Goal: Task Accomplishment & Management: Manage account settings

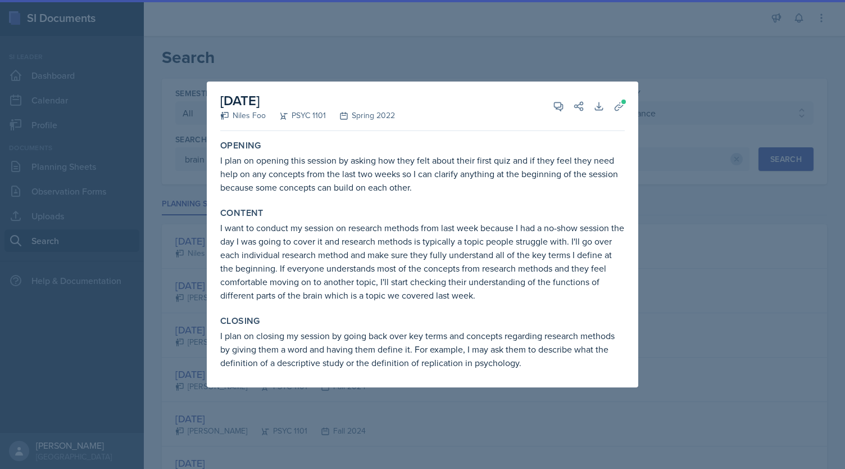
select select "all"
select select "93a945cf-eb40-40a1-82f0-d0905c6d75b7"
select select "1"
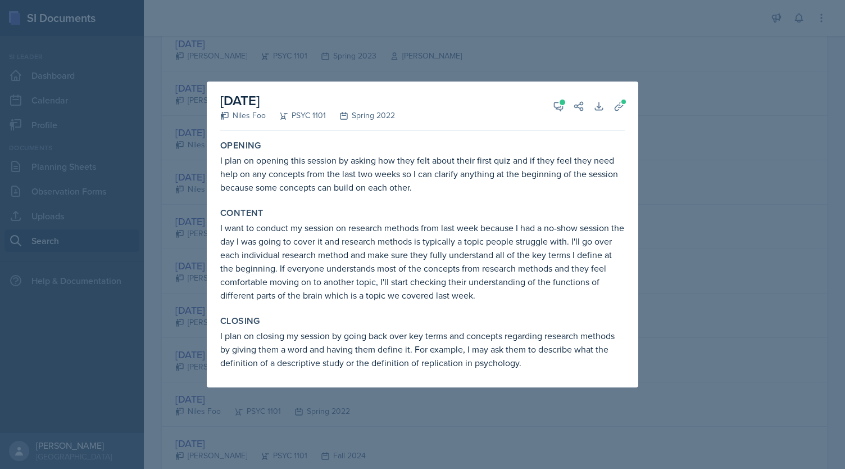
click at [721, 233] on div at bounding box center [422, 234] width 845 height 469
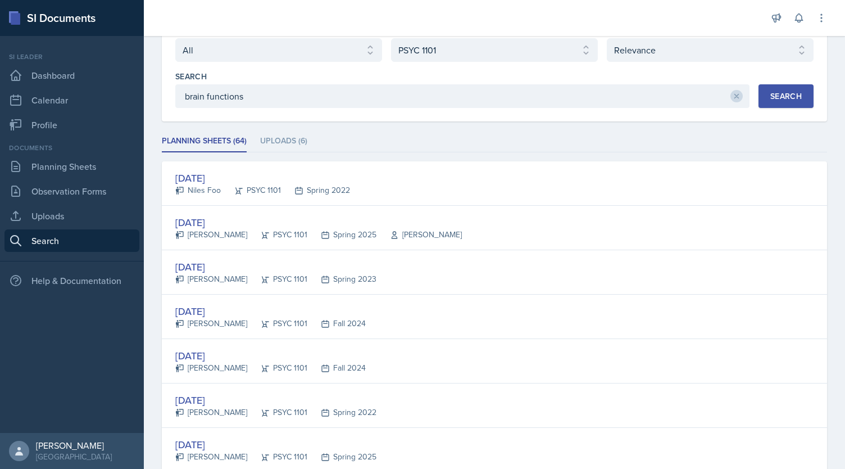
scroll to position [0, 0]
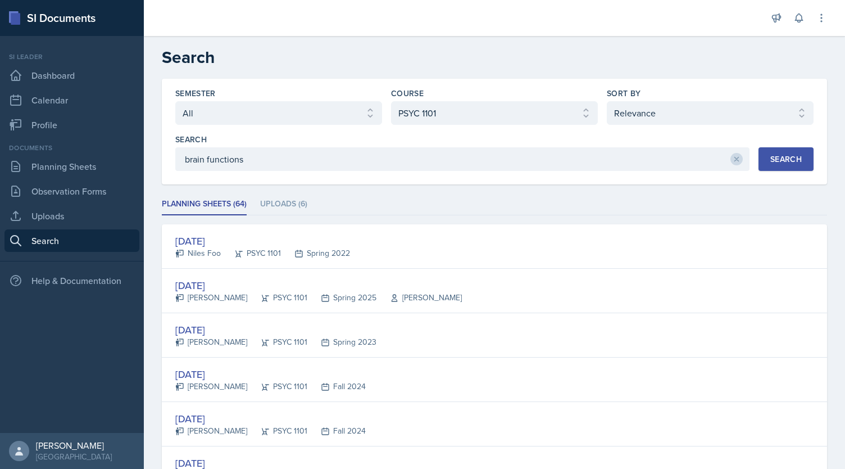
click at [775, 158] on div "Search" at bounding box center [785, 158] width 31 height 9
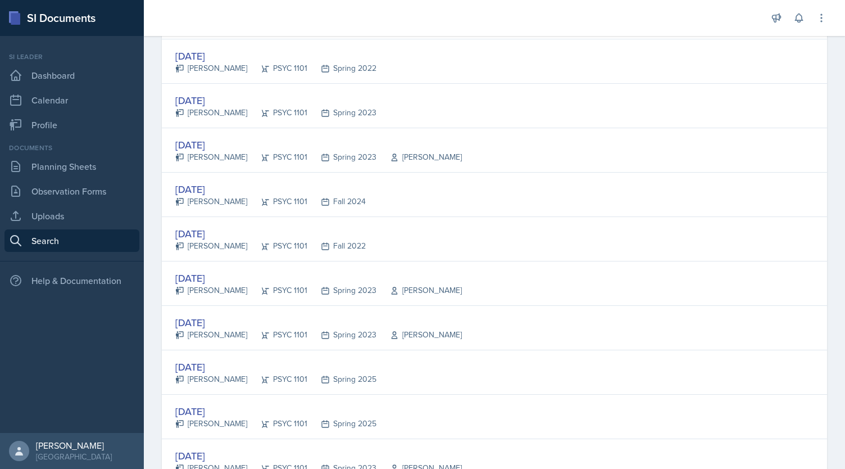
scroll to position [1483, 0]
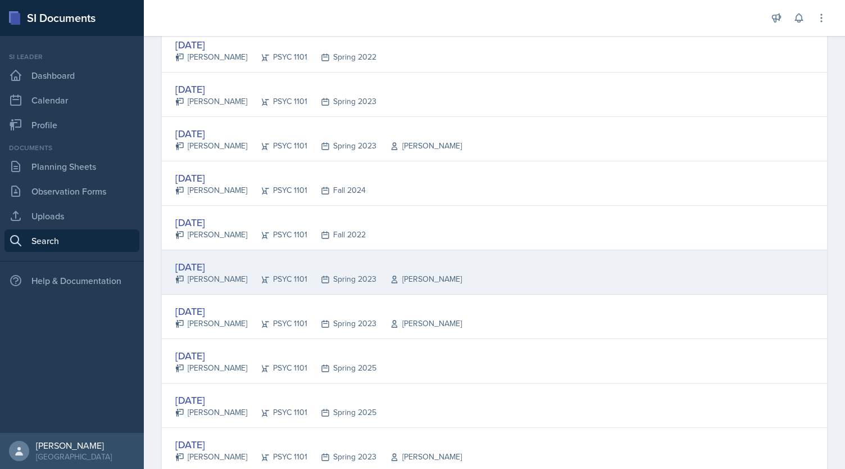
click at [409, 278] on div "[DATE] [PERSON_NAME] PSYC 1101 Spring 2023 [PERSON_NAME]" at bounding box center [494, 272] width 665 height 44
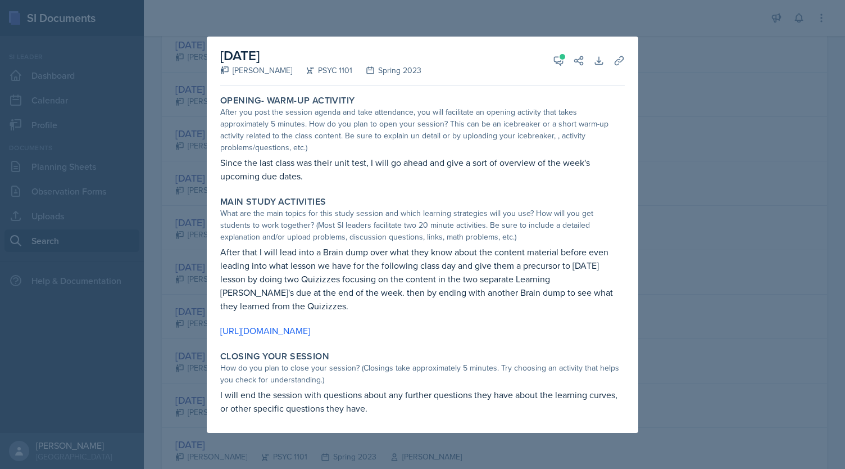
click at [679, 93] on div at bounding box center [422, 234] width 845 height 469
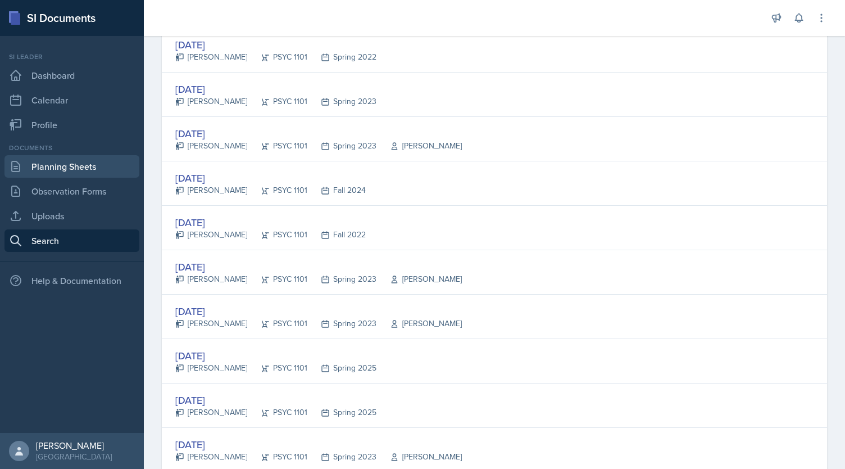
click at [76, 165] on link "Planning Sheets" at bounding box center [71, 166] width 135 height 22
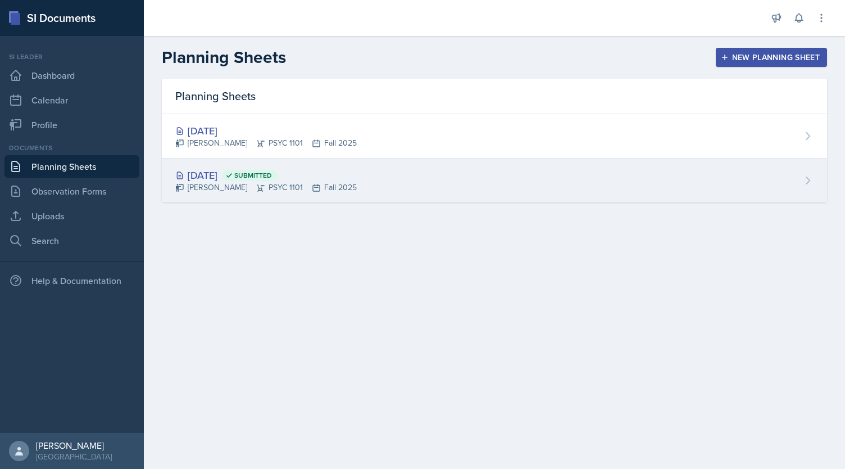
click at [263, 169] on div "[DATE] Submitted" at bounding box center [265, 174] width 181 height 15
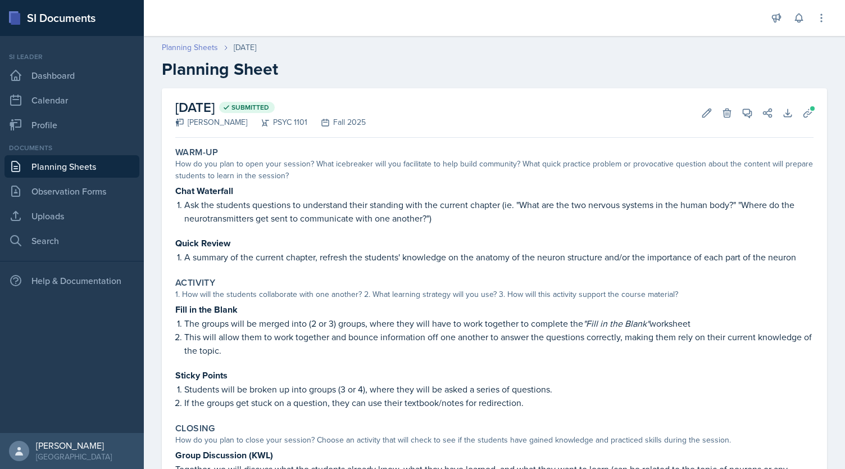
click at [188, 46] on link "Planning Sheets" at bounding box center [190, 48] width 56 height 12
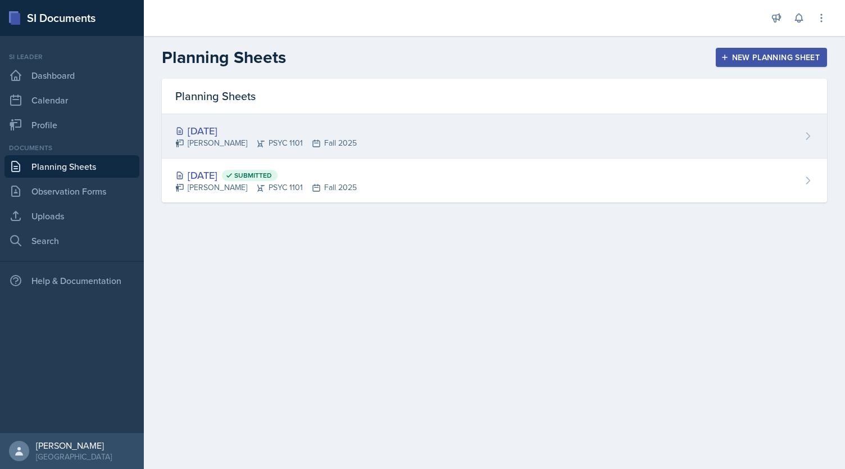
click at [337, 152] on div "[DATE] [PERSON_NAME] PSYC 1101 Fall 2025" at bounding box center [494, 136] width 665 height 44
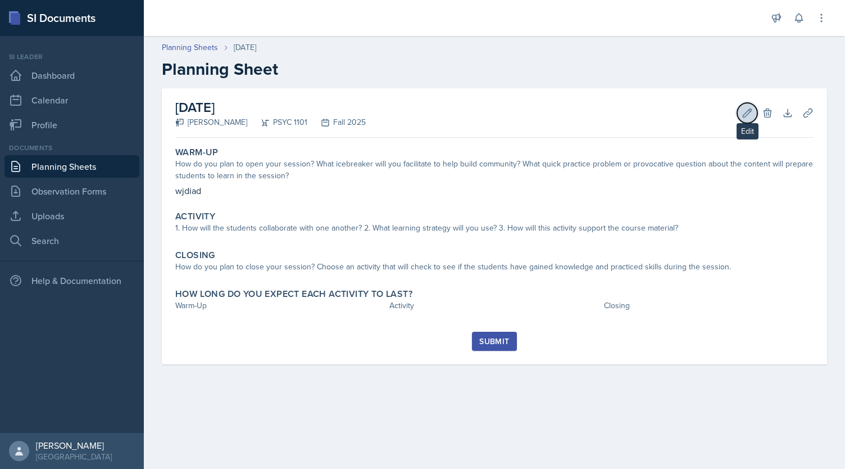
click at [738, 115] on button "Edit" at bounding box center [747, 113] width 20 height 20
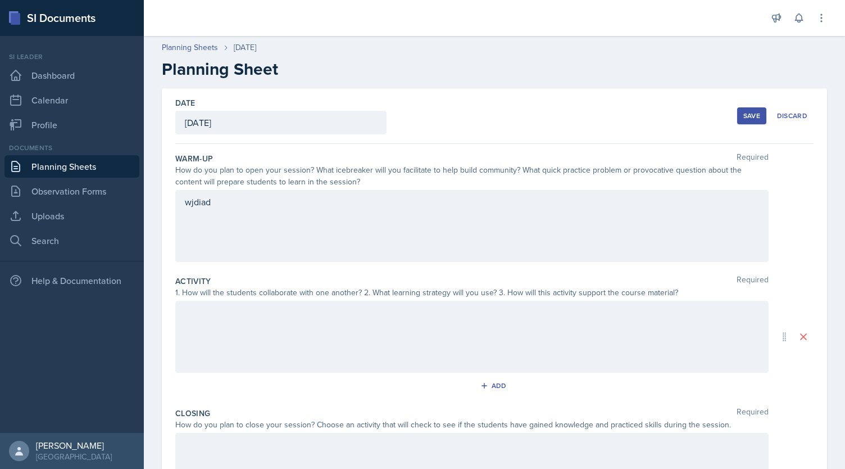
scroll to position [142, 0]
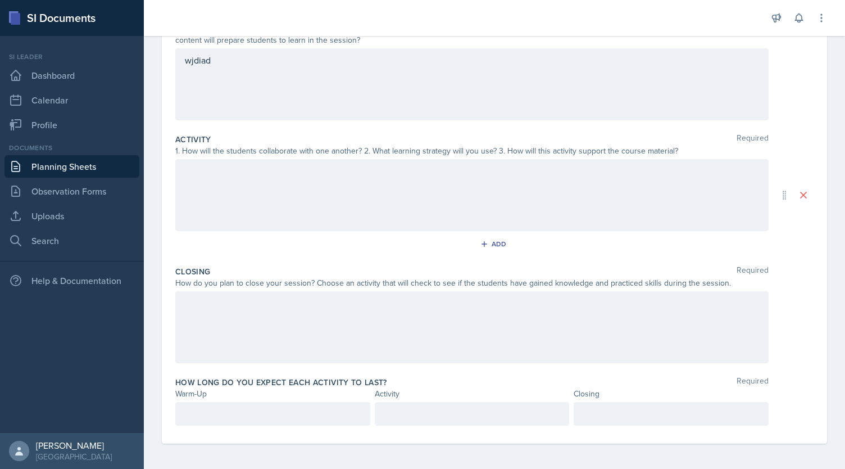
click at [276, 413] on p at bounding box center [273, 413] width 176 height 13
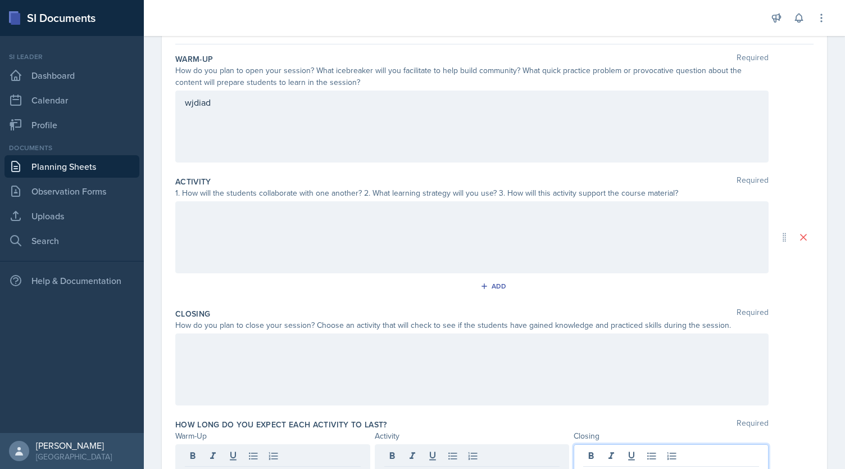
scroll to position [0, 0]
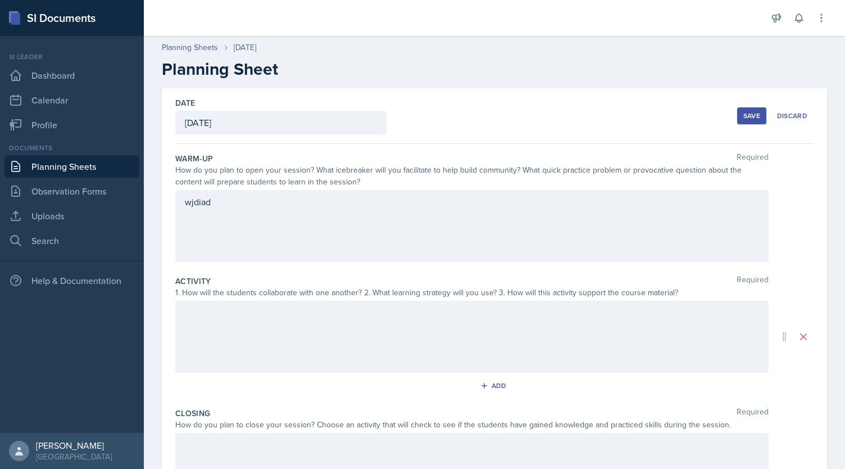
click at [345, 314] on div at bounding box center [471, 337] width 593 height 72
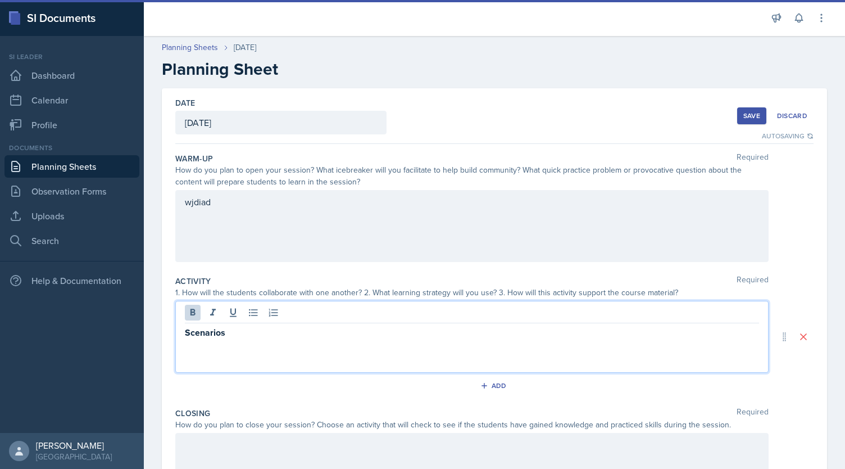
click at [239, 326] on p "Scenarios" at bounding box center [472, 332] width 574 height 14
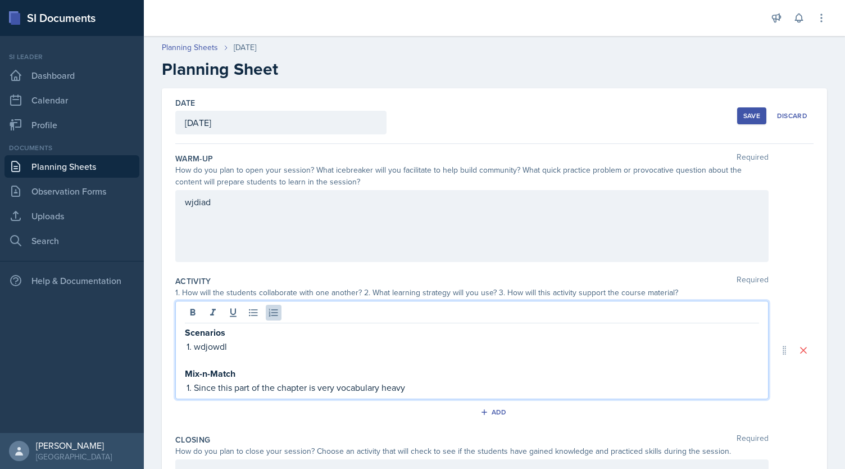
click at [376, 389] on p "Since this part of the chapter is very vocabulary heavy" at bounding box center [476, 386] width 565 height 13
click at [233, 345] on p "wdjowdl" at bounding box center [476, 345] width 565 height 13
click at [218, 344] on p "wdjowdl" at bounding box center [476, 345] width 565 height 13
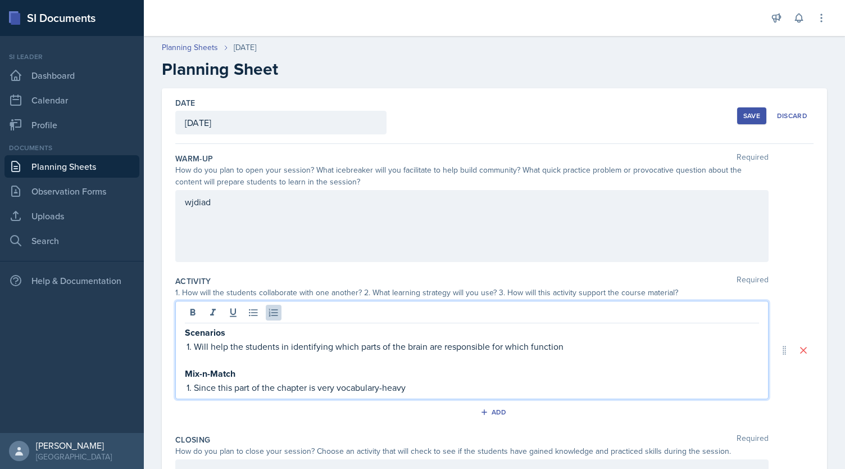
click at [283, 206] on div "wjdiad" at bounding box center [471, 226] width 593 height 72
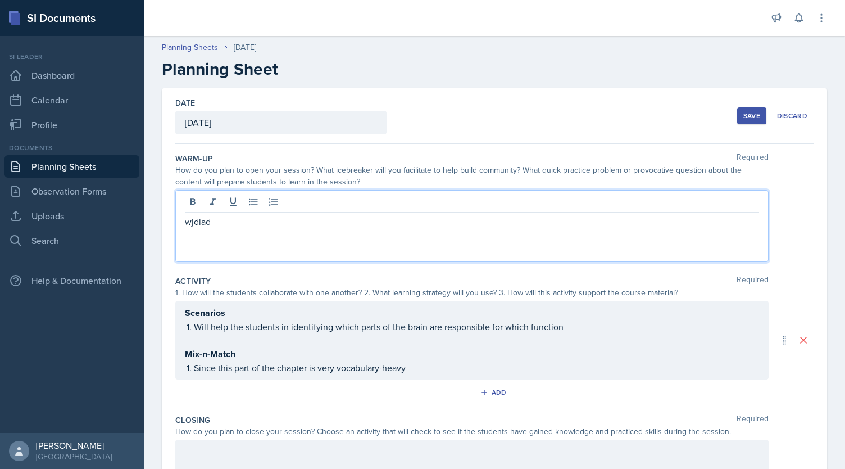
click at [747, 113] on div "Save" at bounding box center [751, 115] width 17 height 9
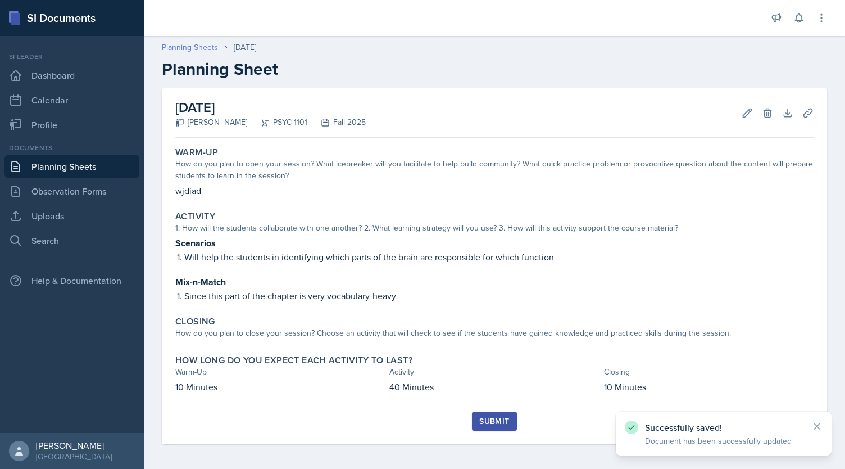
click at [186, 47] on link "Planning Sheets" at bounding box center [190, 48] width 56 height 12
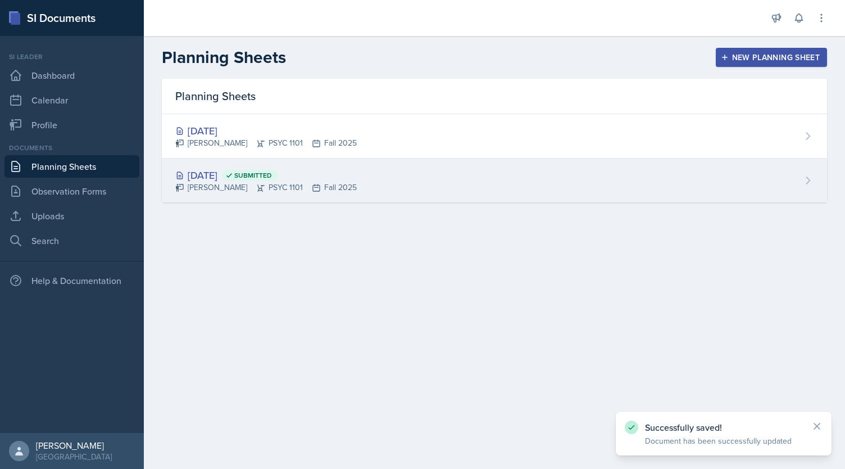
click at [338, 184] on div "[PERSON_NAME] PSYC 1101 Fall 2025" at bounding box center [265, 187] width 181 height 12
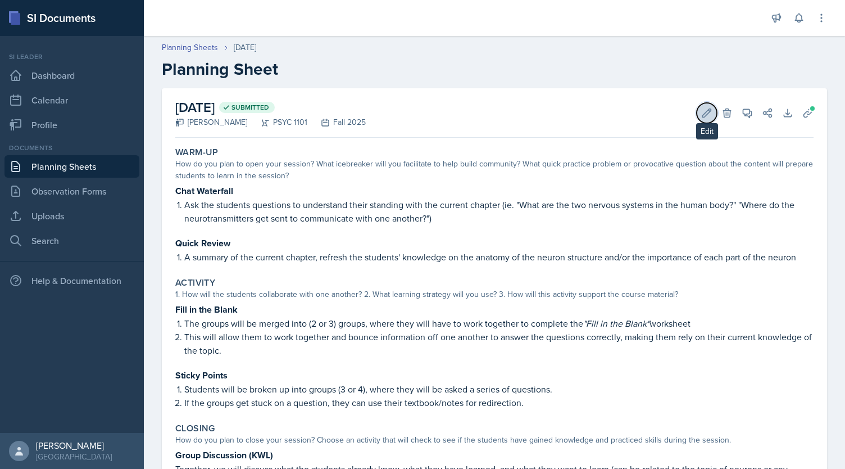
click at [700, 106] on button "Edit" at bounding box center [707, 113] width 20 height 20
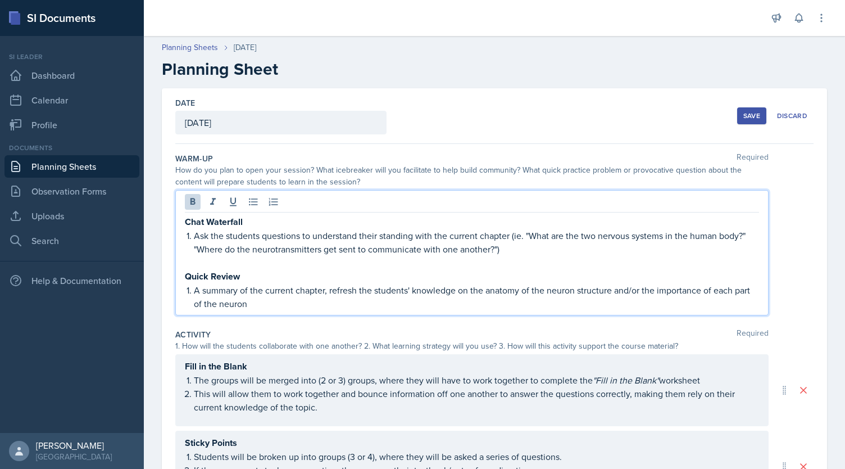
click at [217, 256] on div "Chat Waterfall Ask the students questions to understand their standing with the…" at bounding box center [472, 263] width 574 height 96
click at [217, 256] on p at bounding box center [472, 262] width 574 height 13
click at [205, 275] on strong "Quick Review" at bounding box center [212, 276] width 55 height 13
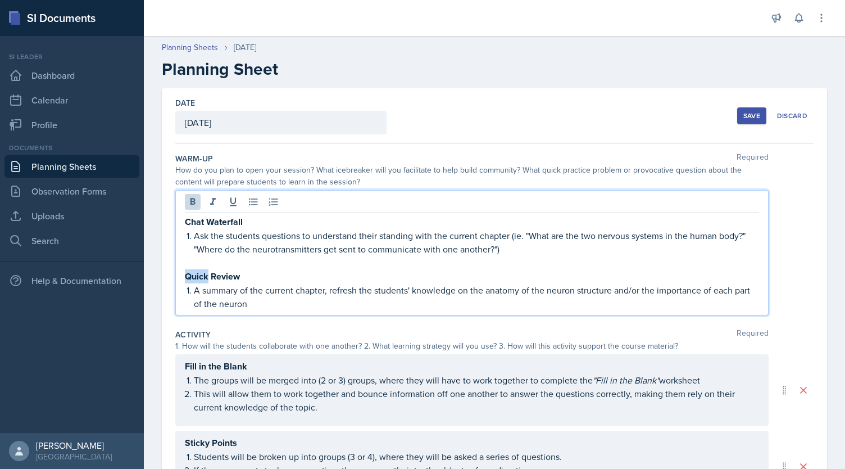
click at [205, 275] on strong "Quick Review" at bounding box center [212, 276] width 55 height 13
copy strong "Quick Review"
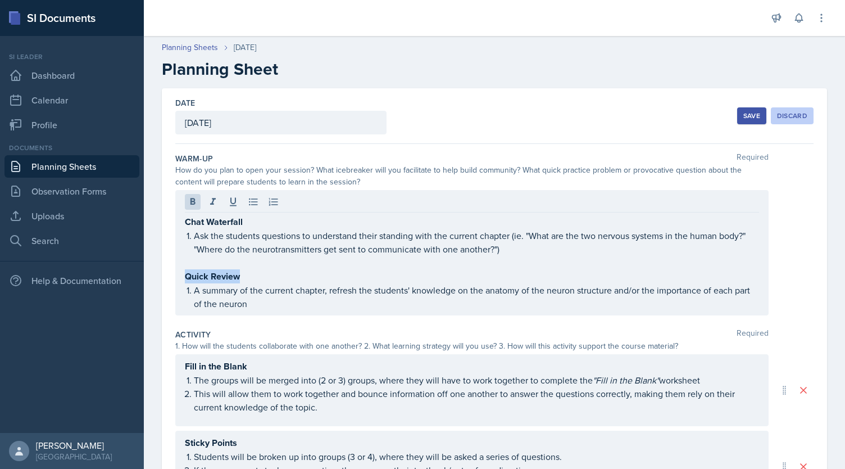
click at [777, 114] on div "Discard" at bounding box center [792, 115] width 30 height 9
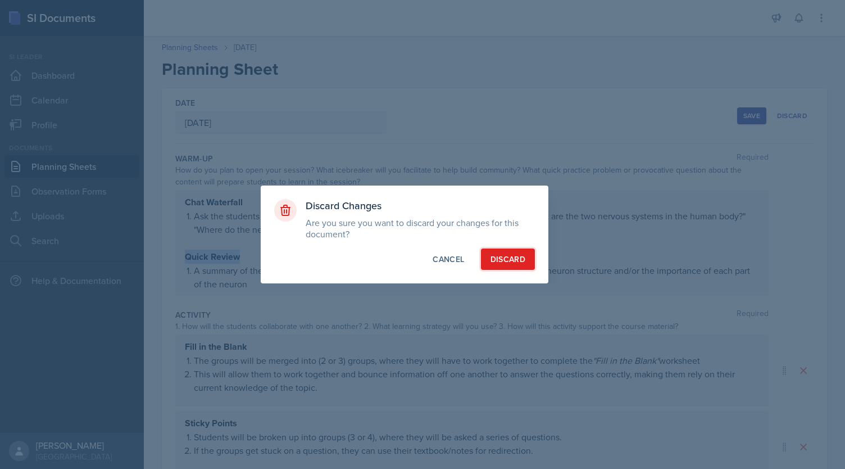
click at [495, 259] on div "Discard" at bounding box center [507, 258] width 35 height 11
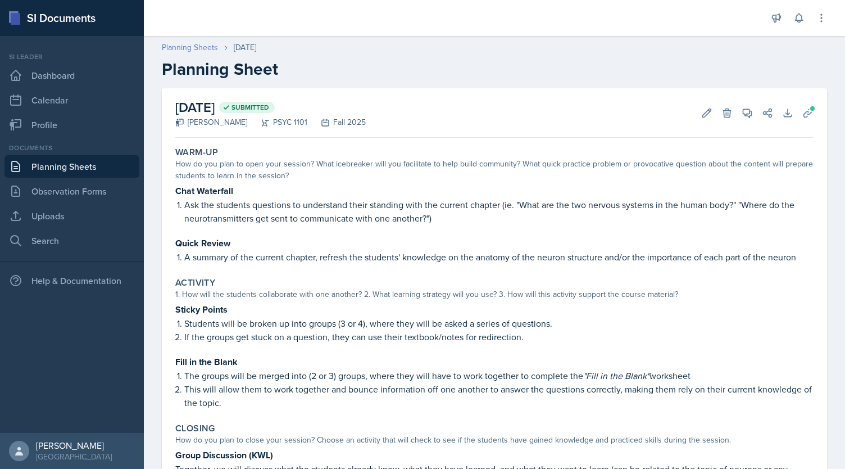
click at [190, 42] on link "Planning Sheets" at bounding box center [190, 48] width 56 height 12
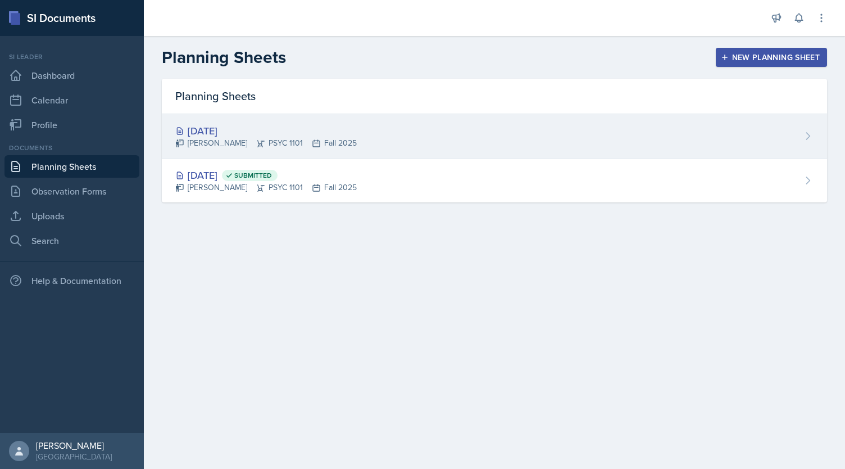
click at [274, 140] on div "[PERSON_NAME] PSYC 1101 Fall 2025" at bounding box center [265, 143] width 181 height 12
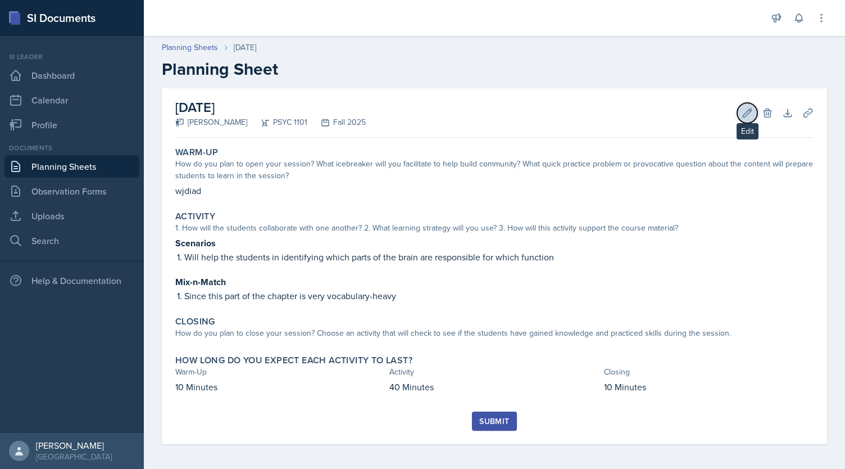
click at [743, 114] on icon at bounding box center [747, 112] width 8 height 8
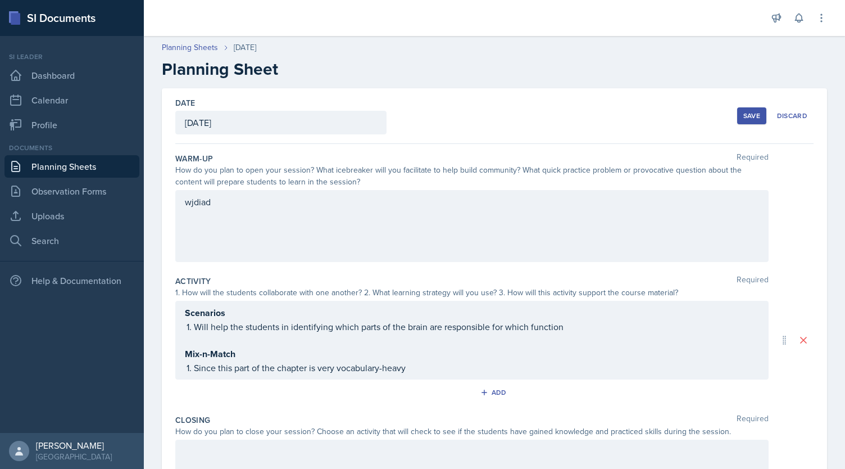
click at [333, 211] on div "wjdiad" at bounding box center [471, 226] width 593 height 72
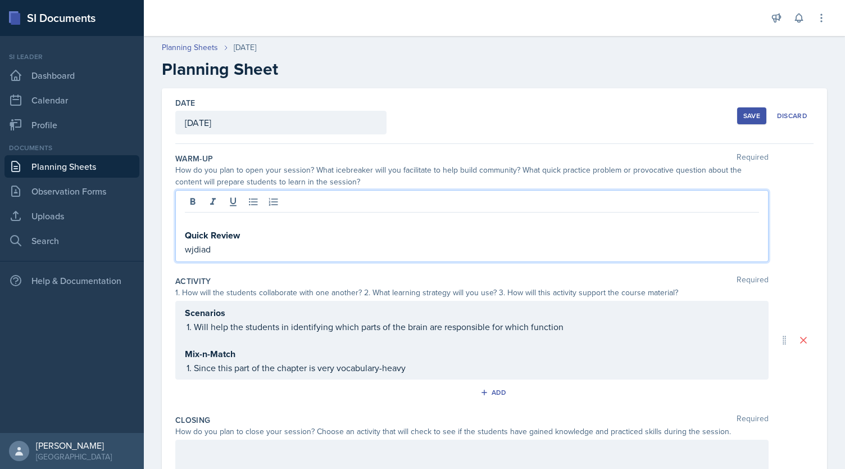
click at [247, 220] on p at bounding box center [472, 221] width 574 height 13
click at [471, 72] on h2 "Planning Sheet" at bounding box center [494, 69] width 665 height 20
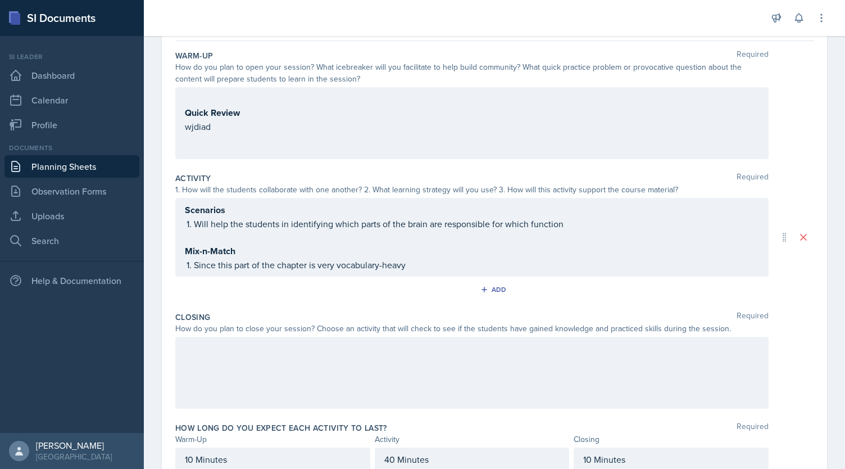
scroll to position [102, 0]
click at [431, 266] on div "Scenarios Will help the students in identifying which parts of the brain are re…" at bounding box center [472, 237] width 574 height 69
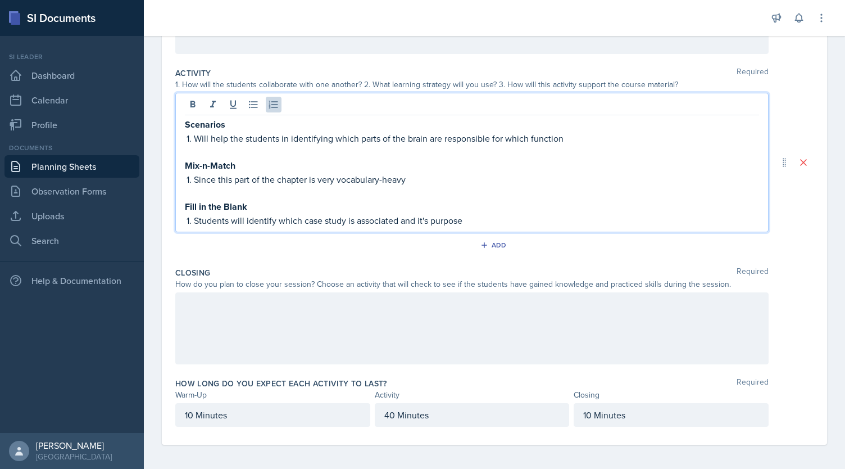
scroll to position [0, 0]
